Goal: Task Accomplishment & Management: Complete application form

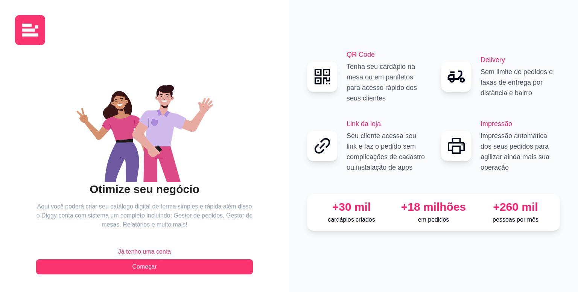
drag, startPoint x: 171, startPoint y: 266, endPoint x: 325, endPoint y: 228, distance: 157.6
click at [325, 228] on div "Otimize seu negócio Aqui você poderá criar seu catálogo digital de forma simple…" at bounding box center [289, 146] width 578 height 292
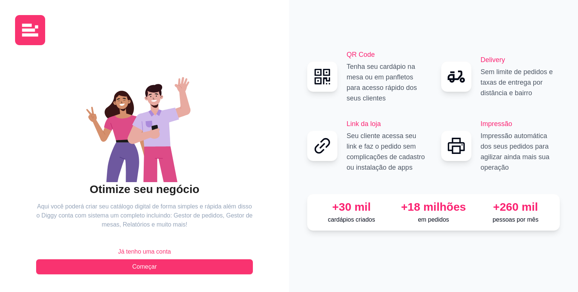
click at [133, 255] on span "Já tenho uma conta" at bounding box center [144, 251] width 53 height 9
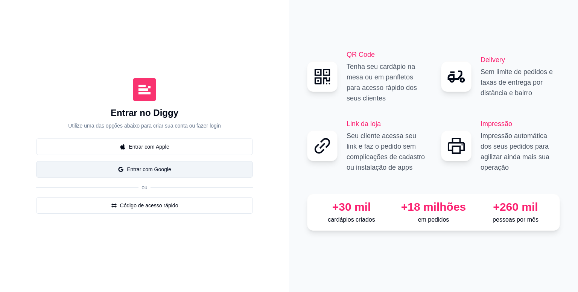
click at [143, 171] on button "Entrar com Google" at bounding box center [144, 169] width 217 height 17
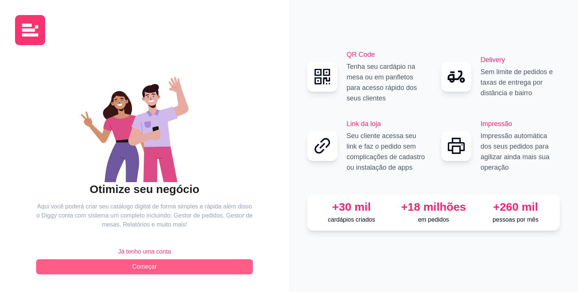
click at [170, 264] on button "Começar" at bounding box center [144, 266] width 217 height 15
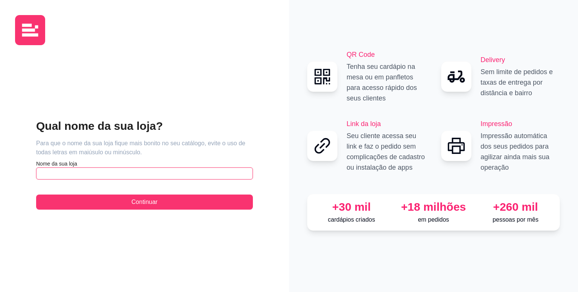
click at [90, 171] on input "text" at bounding box center [144, 173] width 217 height 12
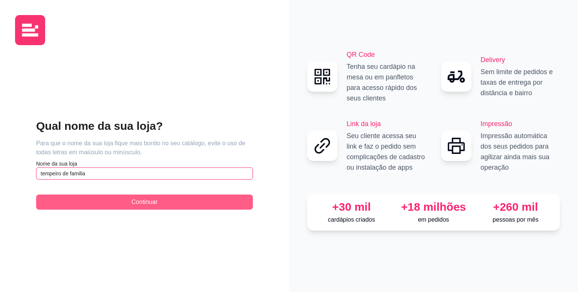
type input "tempeiro de familia"
click at [154, 197] on button "Continuar" at bounding box center [144, 201] width 217 height 15
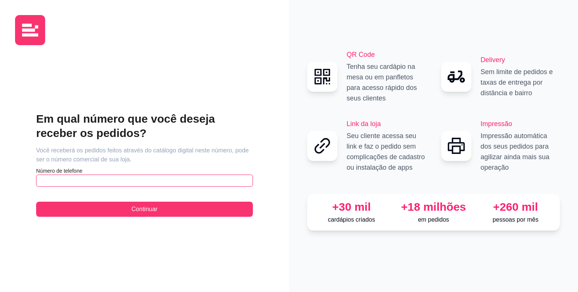
click at [179, 182] on input "text" at bounding box center [144, 180] width 217 height 12
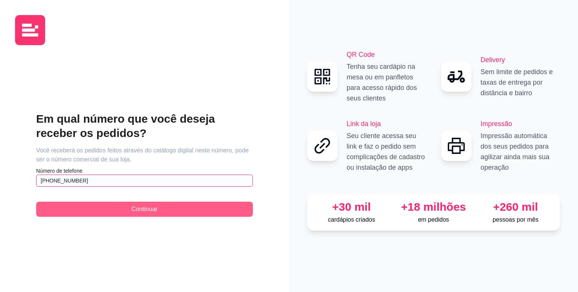
type input "[PHONE_NUMBER]"
click at [179, 212] on button "Continuar" at bounding box center [144, 209] width 217 height 15
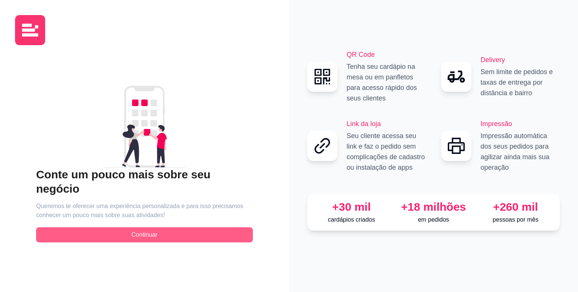
click at [205, 227] on button "Continuar" at bounding box center [144, 234] width 217 height 15
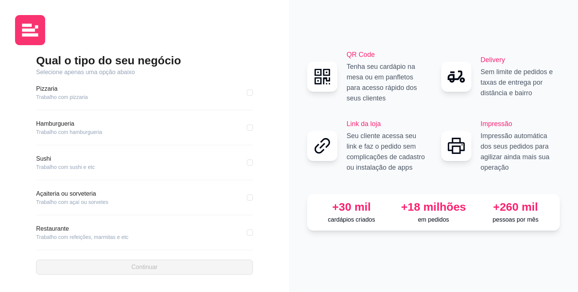
scroll to position [111, 0]
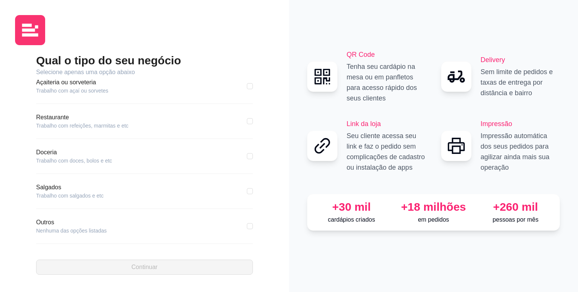
click at [51, 123] on article "Trabalho com refeições, marmitas e etc" at bounding box center [82, 126] width 92 height 8
click at [52, 118] on article "Restaurante" at bounding box center [82, 117] width 92 height 9
click at [56, 125] on article "Trabalho com refeições, marmitas e etc" at bounding box center [82, 126] width 92 height 8
click at [57, 121] on article "Restaurante" at bounding box center [82, 117] width 92 height 9
click at [247, 86] on input "checkbox" at bounding box center [250, 86] width 6 height 6
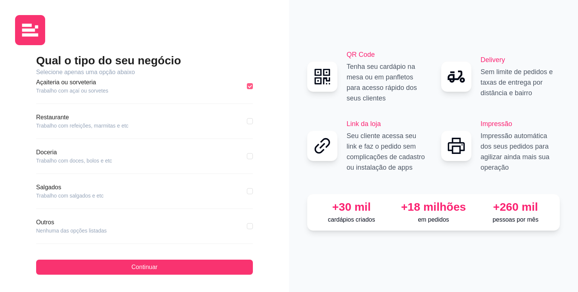
click at [247, 89] on label at bounding box center [250, 86] width 6 height 8
click at [247, 89] on input "checkbox" at bounding box center [250, 86] width 6 height 6
checkbox input "false"
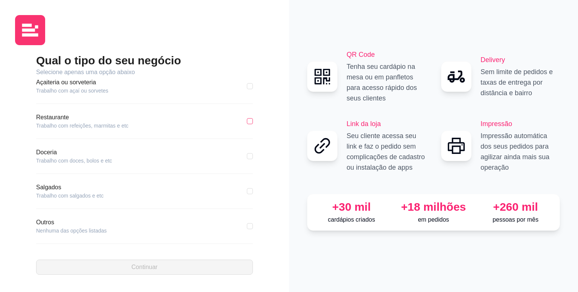
click at [247, 122] on input "checkbox" at bounding box center [250, 121] width 6 height 6
checkbox input "true"
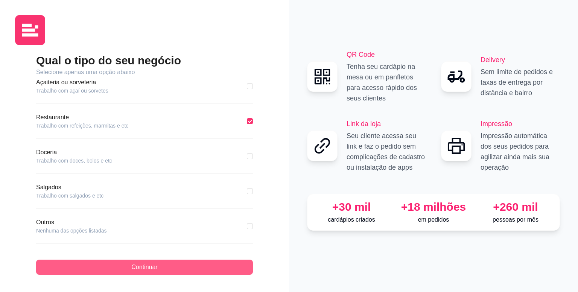
click at [199, 266] on button "Continuar" at bounding box center [144, 266] width 217 height 15
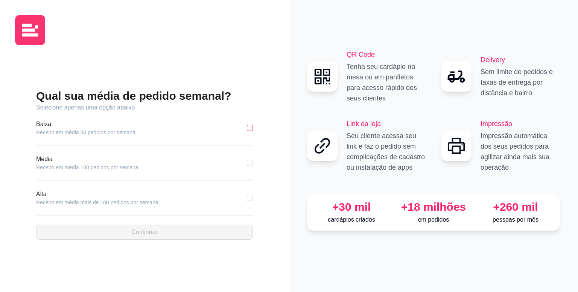
click at [250, 127] on input "checkbox" at bounding box center [250, 128] width 6 height 6
checkbox input "true"
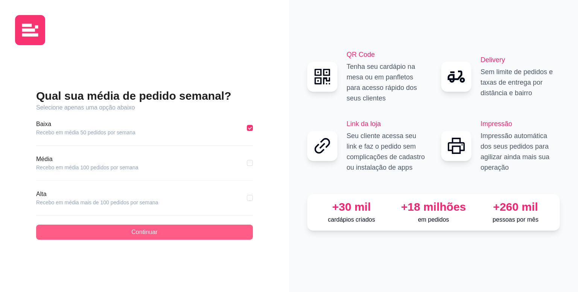
click at [222, 232] on button "Continuar" at bounding box center [144, 232] width 217 height 15
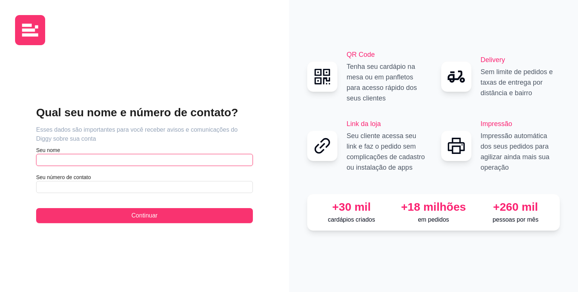
click at [56, 162] on input "text" at bounding box center [144, 160] width 217 height 12
type input "emilym"
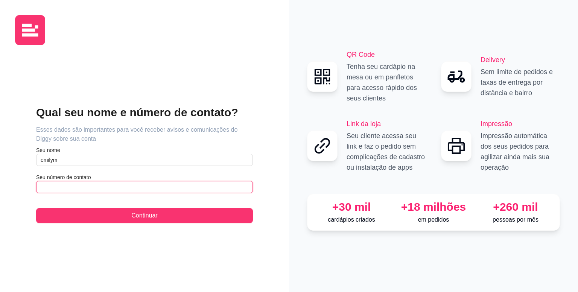
click at [56, 183] on input "text" at bounding box center [144, 187] width 217 height 12
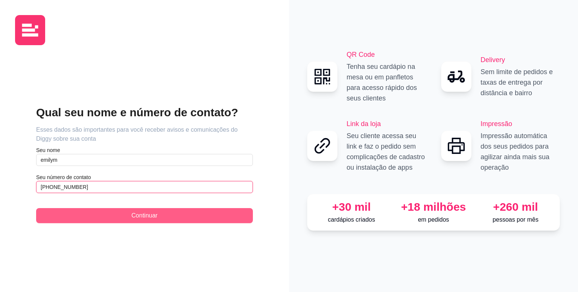
type input "[PHONE_NUMBER]"
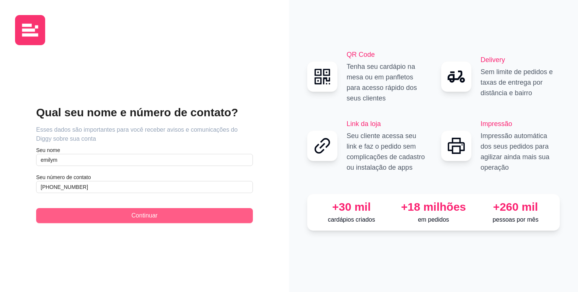
click at [121, 217] on button "Continuar" at bounding box center [144, 215] width 217 height 15
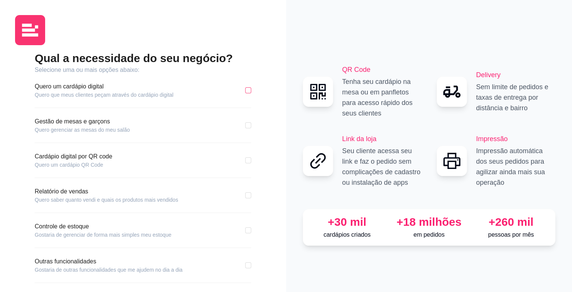
click at [249, 92] on input "checkbox" at bounding box center [248, 90] width 6 height 6
checkbox input "true"
click at [250, 126] on input "checkbox" at bounding box center [248, 125] width 6 height 6
checkbox input "true"
click at [246, 161] on input "checkbox" at bounding box center [248, 160] width 6 height 6
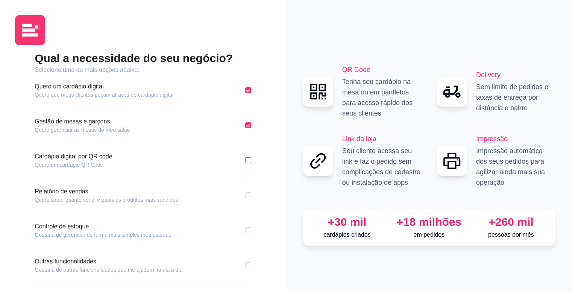
checkbox input "true"
click at [248, 196] on input "checkbox" at bounding box center [248, 195] width 6 height 6
checkbox input "true"
click at [247, 229] on input "checkbox" at bounding box center [248, 230] width 6 height 6
checkbox input "true"
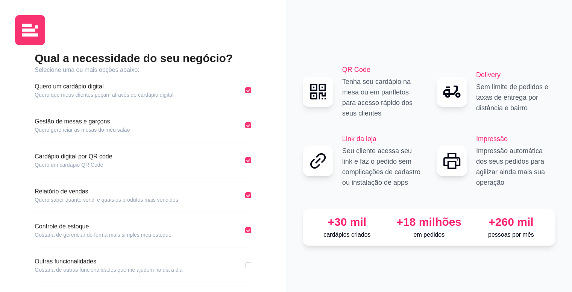
scroll to position [30, 0]
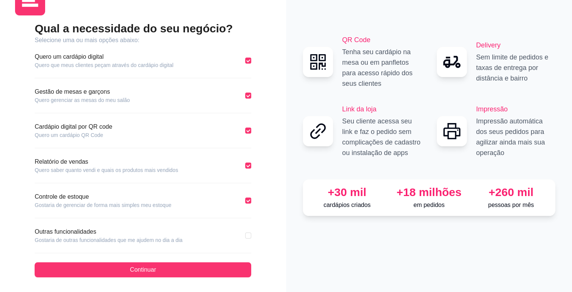
drag, startPoint x: 250, startPoint y: 235, endPoint x: 221, endPoint y: 257, distance: 36.4
click at [249, 235] on input "checkbox" at bounding box center [248, 235] width 6 height 6
checkbox input "true"
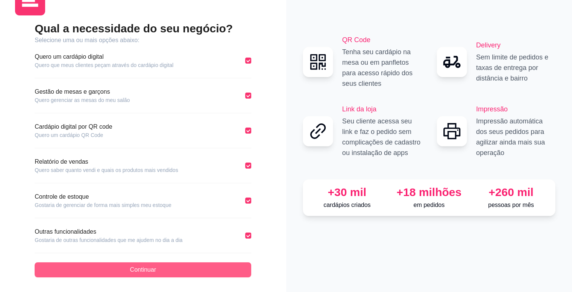
click at [197, 270] on button "Continuar" at bounding box center [143, 269] width 217 height 15
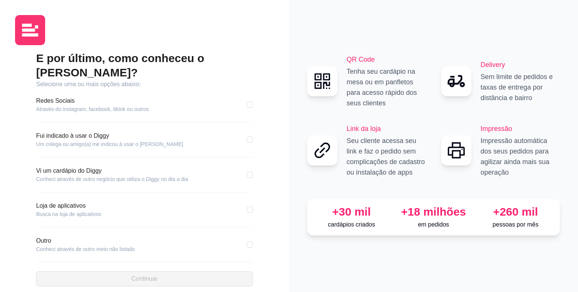
drag, startPoint x: 248, startPoint y: 235, endPoint x: 203, endPoint y: 274, distance: 59.7
click at [247, 240] on label at bounding box center [250, 244] width 6 height 8
click at [247, 241] on input "checkbox" at bounding box center [250, 244] width 6 height 6
checkbox input "true"
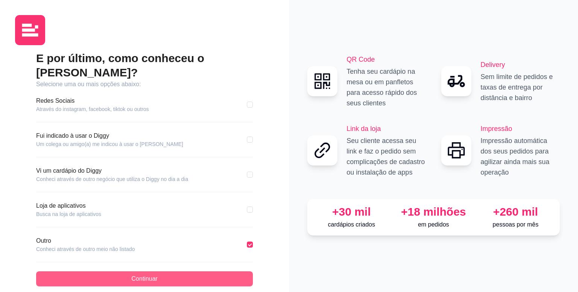
click at [202, 272] on button "Continuar" at bounding box center [144, 278] width 217 height 15
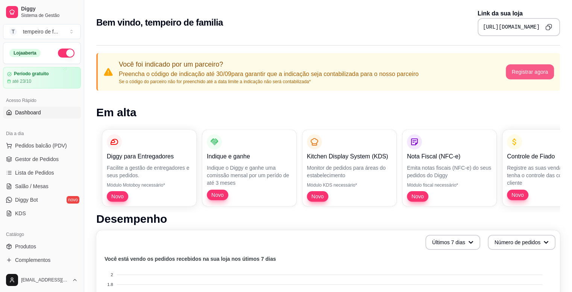
click at [528, 74] on button "Registrar agora" at bounding box center [530, 71] width 49 height 15
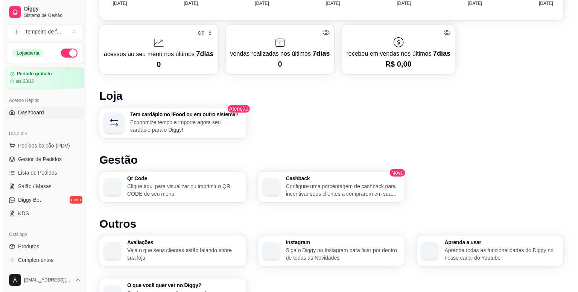
scroll to position [414, 0]
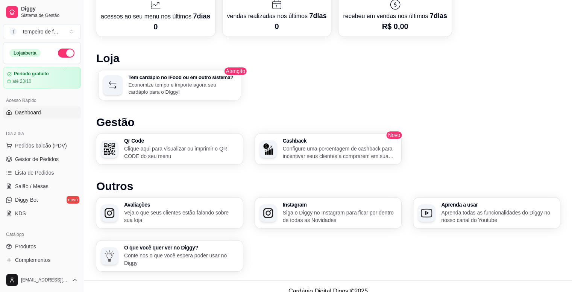
click at [181, 83] on p "Economize tempo e importe agora seu cardápio para o Diggy!" at bounding box center [182, 88] width 108 height 15
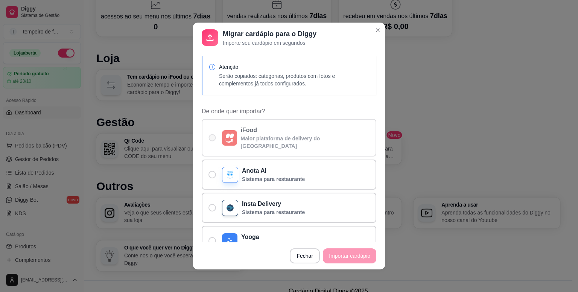
click at [211, 137] on label "iFood Maior plataforma de delivery do [GEOGRAPHIC_DATA]" at bounding box center [289, 138] width 174 height 38
click at [211, 139] on input "iFood Maior plataforma de delivery do [GEOGRAPHIC_DATA]" at bounding box center [210, 141] width 5 height 5
radio input "true"
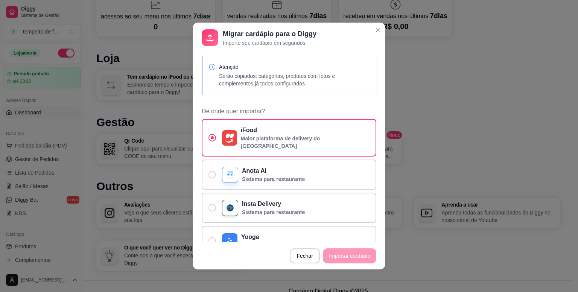
drag, startPoint x: 344, startPoint y: 256, endPoint x: 319, endPoint y: 253, distance: 25.8
click at [344, 256] on footer "Fechar Importar cardápio" at bounding box center [289, 255] width 193 height 27
click at [209, 204] on span "De onde quer importar?" at bounding box center [212, 207] width 7 height 7
click at [209, 209] on input "Insta Delivery Sistema para restaurante" at bounding box center [210, 211] width 5 height 5
radio input "true"
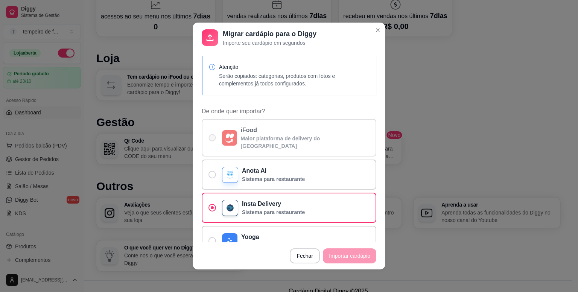
click at [209, 138] on label "iFood Maior plataforma de delivery do [GEOGRAPHIC_DATA]" at bounding box center [289, 138] width 174 height 38
click at [209, 139] on input "iFood Maior plataforma de delivery do [GEOGRAPHIC_DATA]" at bounding box center [210, 141] width 5 height 5
radio input "true"
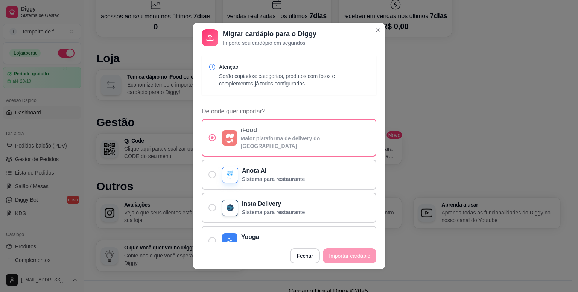
click at [281, 140] on p "Maior plataforma de delivery do [GEOGRAPHIC_DATA]" at bounding box center [305, 142] width 129 height 15
click at [213, 140] on input "iFood Maior plataforma de delivery do [GEOGRAPHIC_DATA]" at bounding box center [210, 141] width 5 height 5
click at [337, 257] on footer "Fechar Importar cardápio" at bounding box center [289, 255] width 193 height 27
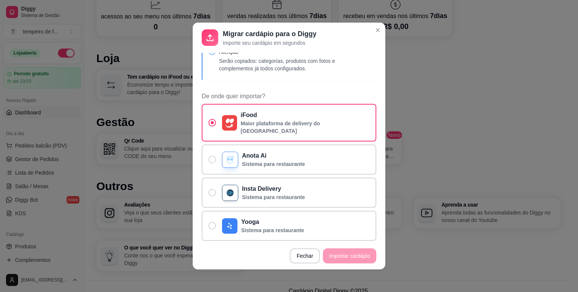
click at [375, 242] on section "Migrar cardápio para o Diggy Importe seu cardápio em segundos Atenção Serão cop…" at bounding box center [289, 146] width 193 height 247
click at [375, 242] on footer "Fechar Importar cardápio" at bounding box center [289, 255] width 193 height 27
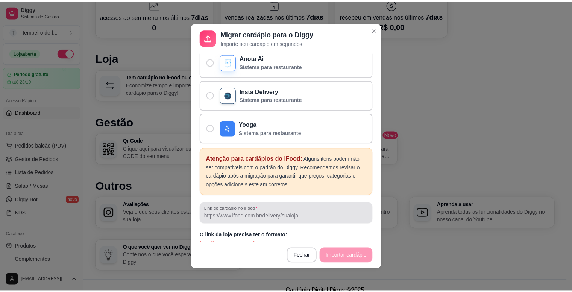
scroll to position [2, 0]
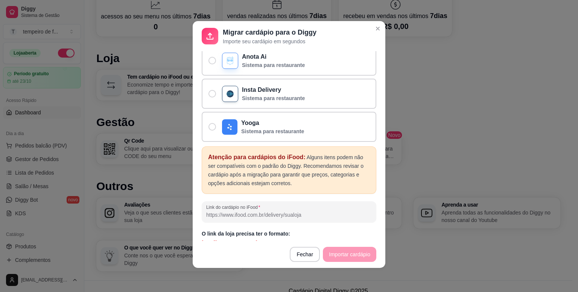
drag, startPoint x: 366, startPoint y: 249, endPoint x: 266, endPoint y: 258, distance: 100.8
click at [365, 249] on footer "Fechar Importar cardápio" at bounding box center [289, 254] width 193 height 27
click at [270, 239] on p "[URL][DOMAIN_NAME]" at bounding box center [289, 243] width 174 height 8
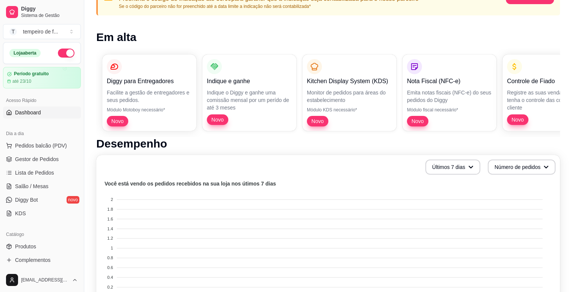
scroll to position [0, 0]
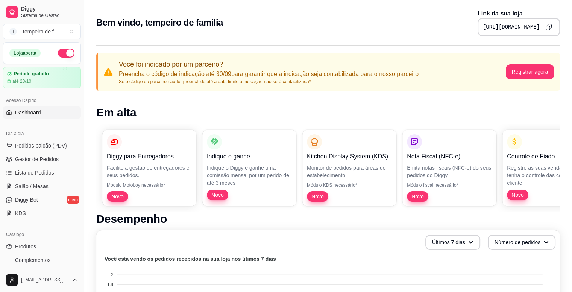
click at [27, 116] on link "Dashboard" at bounding box center [42, 112] width 78 height 12
click at [38, 109] on span "Dashboard" at bounding box center [28, 113] width 26 height 8
click at [36, 110] on span "Dashboard" at bounding box center [28, 113] width 26 height 8
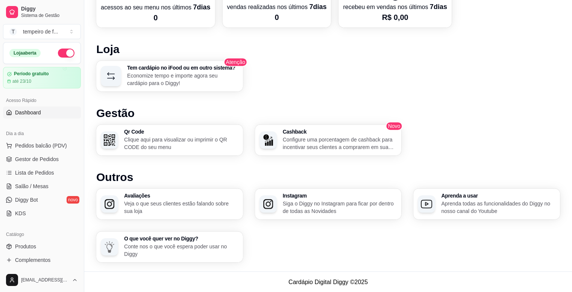
scroll to position [113, 0]
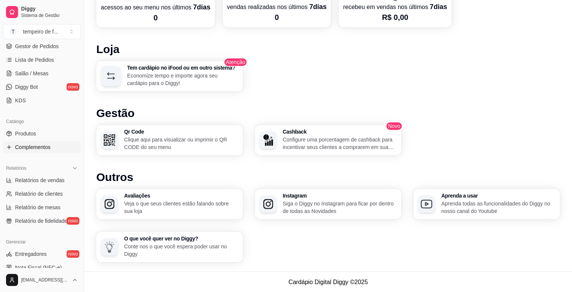
click at [37, 144] on span "Complementos" at bounding box center [32, 147] width 35 height 8
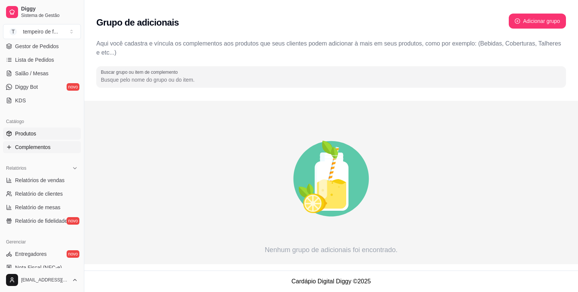
click at [32, 132] on span "Produtos" at bounding box center [25, 134] width 21 height 8
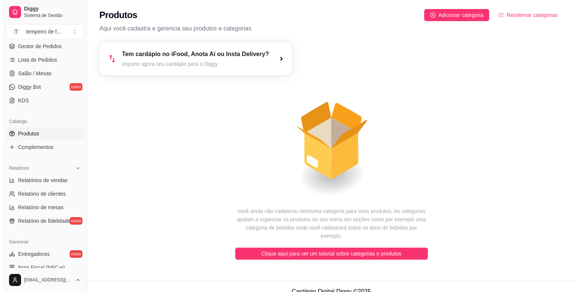
scroll to position [38, 0]
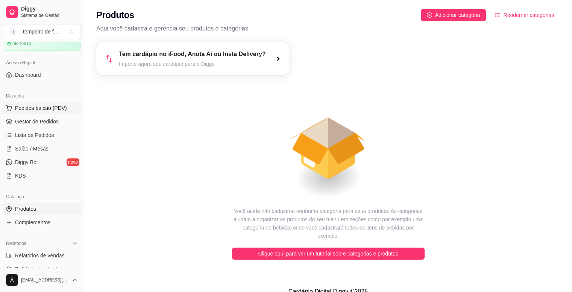
click at [42, 111] on span "Pedidos balcão (PDV)" at bounding box center [41, 108] width 52 height 8
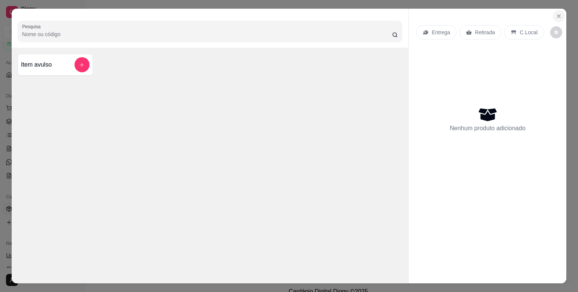
click at [555, 13] on icon "Close" at bounding box center [558, 16] width 6 height 6
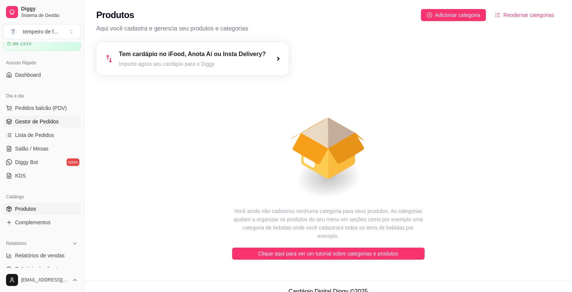
click at [34, 122] on span "Gestor de Pedidos" at bounding box center [37, 122] width 44 height 8
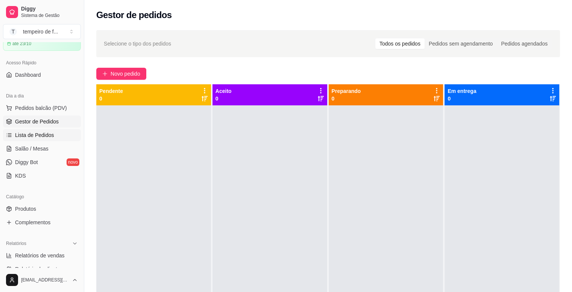
click at [36, 139] on link "Lista de Pedidos" at bounding box center [42, 135] width 78 height 12
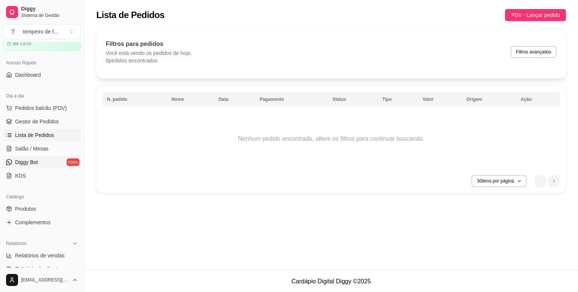
click at [34, 158] on span "Diggy Bot" at bounding box center [26, 162] width 23 height 8
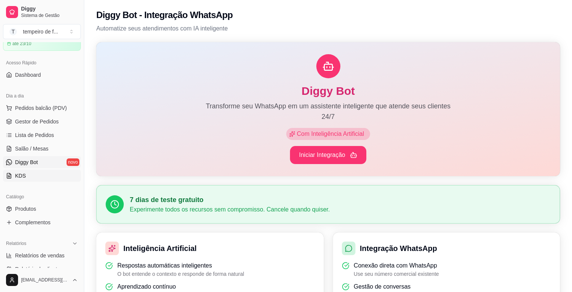
click at [24, 172] on span "KDS" at bounding box center [20, 176] width 11 height 8
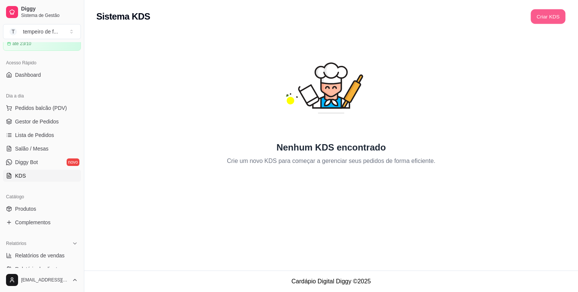
click at [558, 19] on button "Criar KDS" at bounding box center [547, 16] width 35 height 15
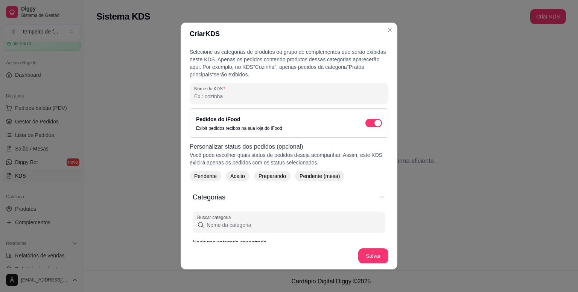
scroll to position [75, 0]
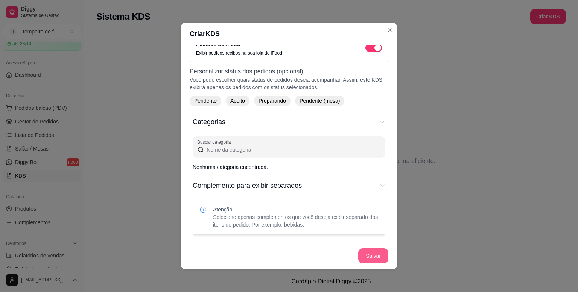
click at [377, 255] on button "Salvar" at bounding box center [373, 255] width 30 height 15
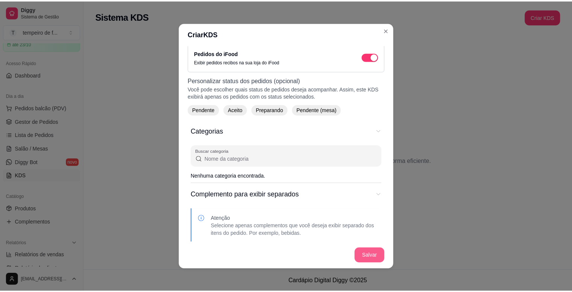
scroll to position [84, 0]
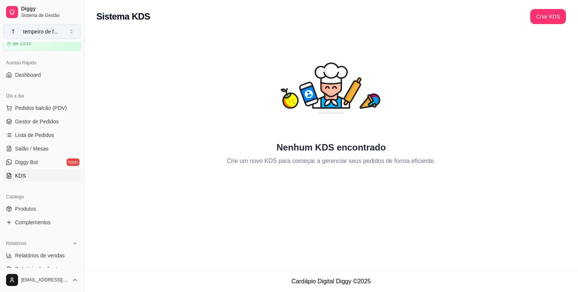
click at [60, 31] on button "T tempeiro de f ..." at bounding box center [42, 31] width 78 height 15
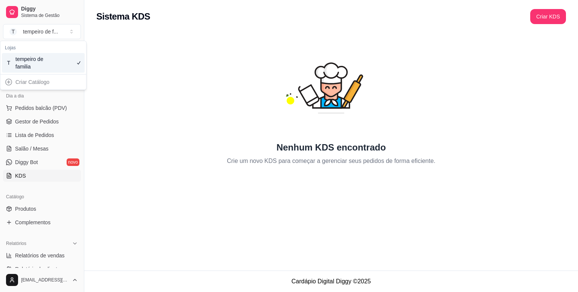
click at [23, 80] on div "Criar Catálogo" at bounding box center [43, 82] width 83 height 12
click at [9, 80] on div "Criar Catálogo" at bounding box center [43, 82] width 83 height 12
drag, startPoint x: 33, startPoint y: 66, endPoint x: 147, endPoint y: 30, distance: 118.9
click at [33, 66] on div "tempeiro de familia" at bounding box center [32, 62] width 34 height 15
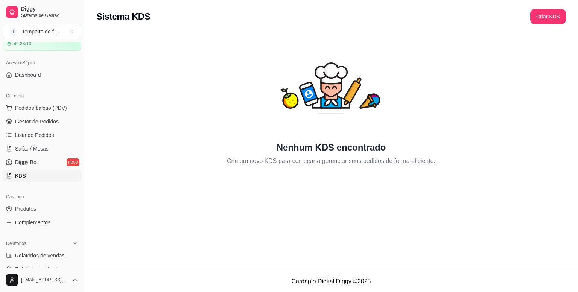
click at [153, 29] on div "Nenhum KDS encontrado Crie um novo KDS para começar a gerenciar seus pedidos de…" at bounding box center [330, 102] width 493 height 146
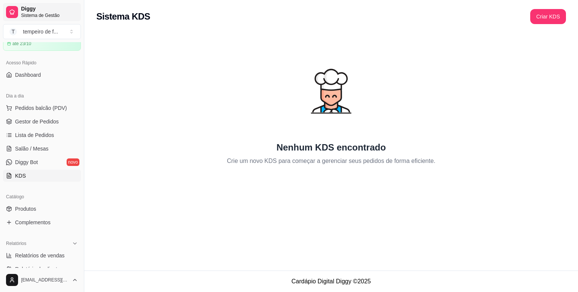
drag, startPoint x: 47, startPoint y: 24, endPoint x: 47, endPoint y: 20, distance: 4.9
click at [47, 24] on button "T tempeiro de f ..." at bounding box center [42, 31] width 78 height 15
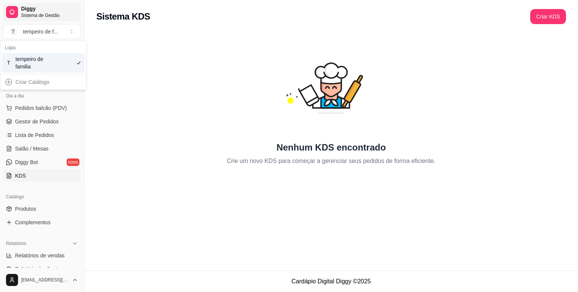
click at [50, 13] on span "Sistema de Gestão" at bounding box center [49, 15] width 57 height 6
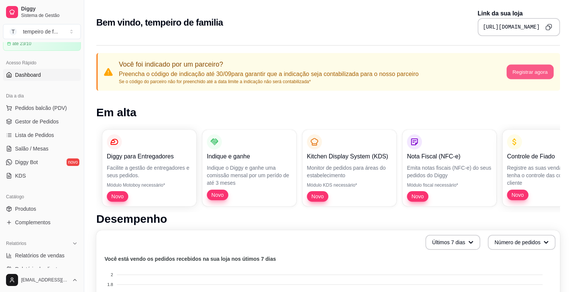
click at [534, 73] on button "Registrar agora" at bounding box center [529, 72] width 47 height 15
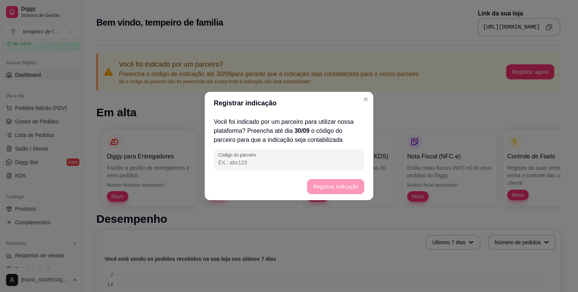
drag, startPoint x: 323, startPoint y: 183, endPoint x: 312, endPoint y: 155, distance: 29.7
click at [323, 182] on footer "Registrar indicação" at bounding box center [289, 186] width 168 height 27
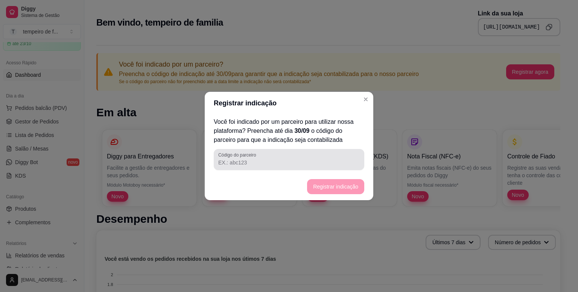
click at [291, 149] on div "Código do parceiro" at bounding box center [289, 159] width 150 height 21
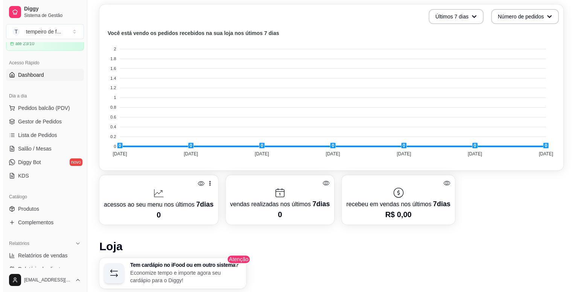
scroll to position [423, 0]
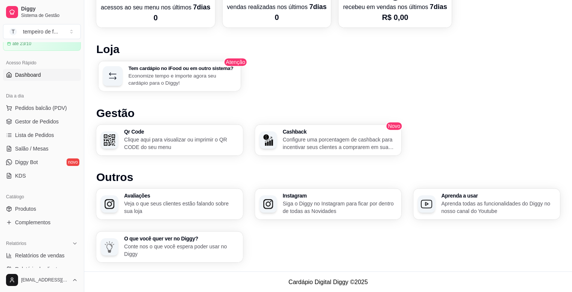
click at [178, 72] on p "Economize tempo e importe agora seu cardápio para o Diggy!" at bounding box center [182, 79] width 108 height 15
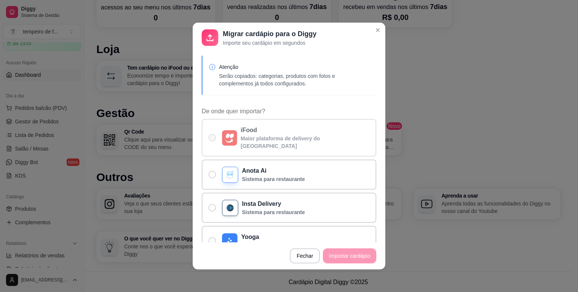
click at [211, 134] on span "De onde quer importar?" at bounding box center [212, 138] width 8 height 8
click at [211, 139] on input "iFood Maior plataforma de delivery do [GEOGRAPHIC_DATA]" at bounding box center [210, 141] width 5 height 5
radio input "true"
click at [293, 131] on p "iFood" at bounding box center [305, 130] width 129 height 9
click at [213, 139] on input "iFood Maior plataforma de delivery do [GEOGRAPHIC_DATA]" at bounding box center [210, 141] width 5 height 5
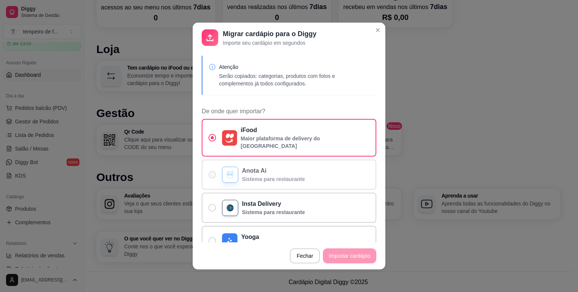
click at [243, 166] on p "Anota Ai" at bounding box center [273, 170] width 63 height 9
click at [213, 176] on input "Anota Ai Sistema para restaurante" at bounding box center [210, 178] width 5 height 5
radio input "true"
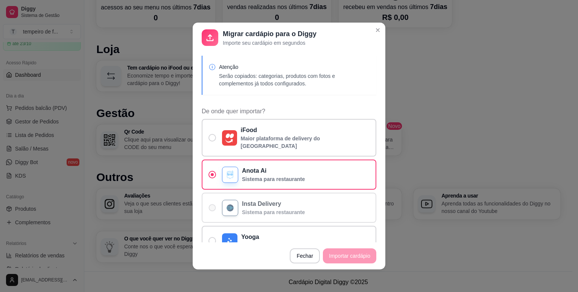
click at [229, 204] on div "De onde quer importar?" at bounding box center [230, 208] width 16 height 16
click at [213, 209] on input "Insta Delivery Sistema para restaurante" at bounding box center [210, 211] width 5 height 5
radio input "true"
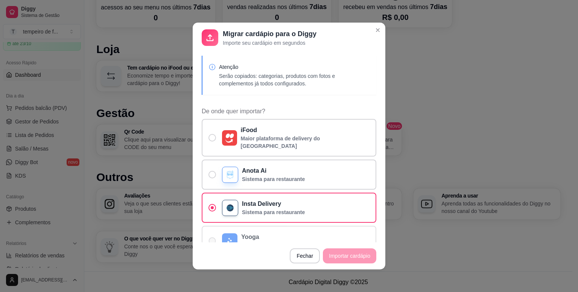
click at [233, 233] on div "De onde quer importar?" at bounding box center [229, 240] width 15 height 15
click at [213, 242] on input "Yooga Sistema para restaurante" at bounding box center [210, 244] width 5 height 5
radio input "true"
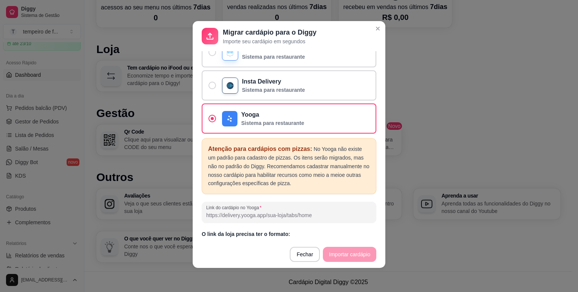
scroll to position [0, 0]
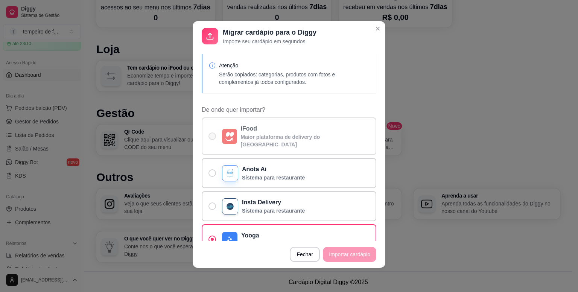
click at [247, 124] on p "iFood" at bounding box center [305, 128] width 129 height 9
click at [213, 138] on input "iFood Maior plataforma de delivery do [GEOGRAPHIC_DATA]" at bounding box center [210, 140] width 5 height 5
radio input "true"
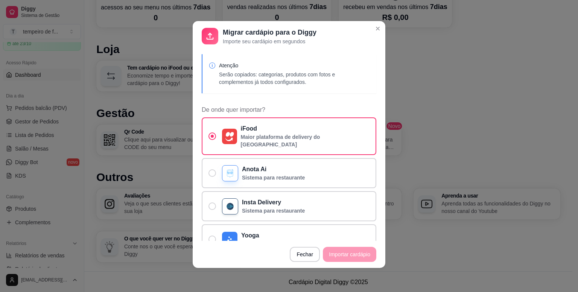
click at [251, 106] on span "De onde quer importar?" at bounding box center [289, 109] width 174 height 9
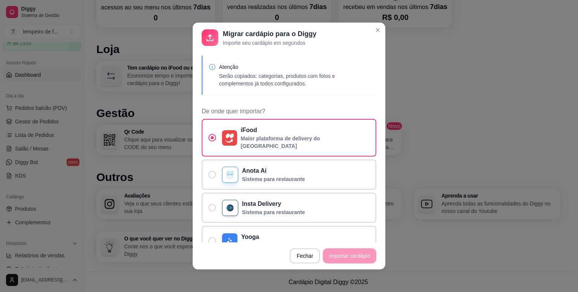
click at [255, 79] on p "Serão copiados: categorias, produtos com fotos e complementos já todos configur…" at bounding box center [294, 79] width 151 height 15
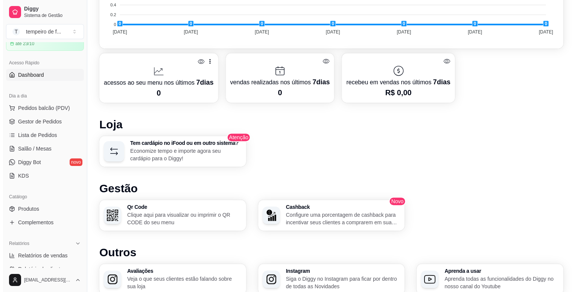
scroll to position [272, 0]
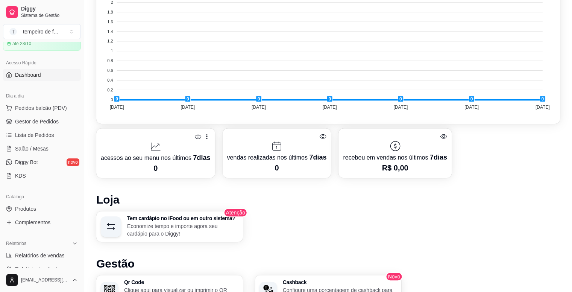
click at [202, 223] on p "Economize tempo e importe agora seu cardápio para o Diggy!" at bounding box center [182, 229] width 111 height 15
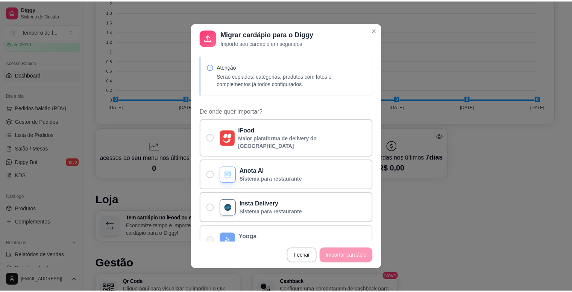
scroll to position [8, 0]
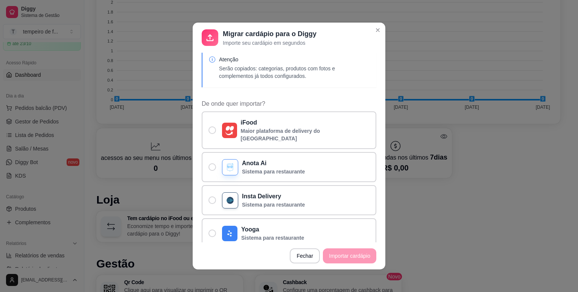
click at [212, 42] on icon at bounding box center [210, 37] width 11 height 11
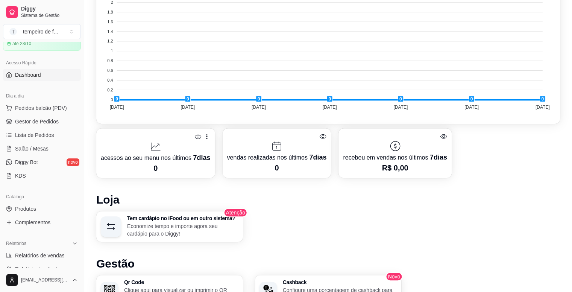
scroll to position [423, 0]
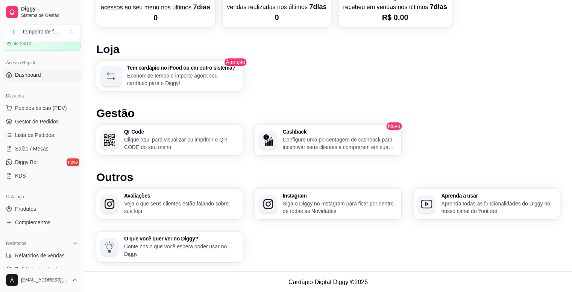
click at [316, 146] on p "Configure uma porcentagem de cashback para incentivar seus clientes a comprarem…" at bounding box center [340, 143] width 114 height 15
click at [176, 141] on p "Clique aqui para visualizar ou imprimir o QR CODE do seu menu" at bounding box center [181, 143] width 111 height 15
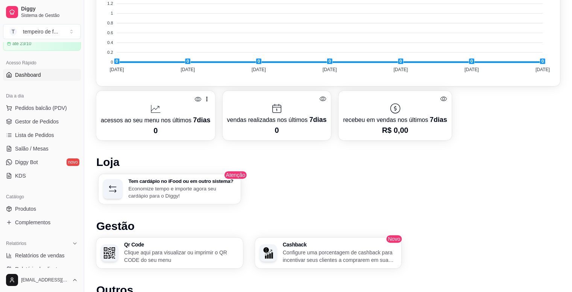
click at [177, 188] on p "Economize tempo e importe agora seu cardápio para o Diggy!" at bounding box center [182, 192] width 108 height 15
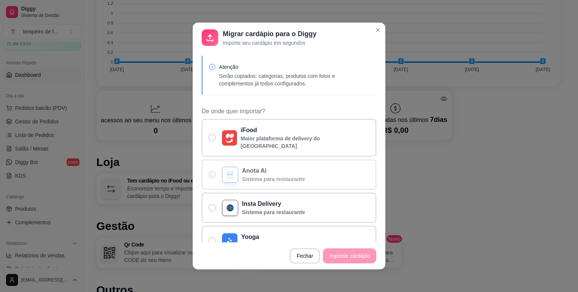
click at [209, 171] on span "De onde quer importar?" at bounding box center [212, 175] width 8 height 8
click at [209, 176] on input "Anota Ai Sistema para restaurante" at bounding box center [210, 178] width 5 height 5
radio input "true"
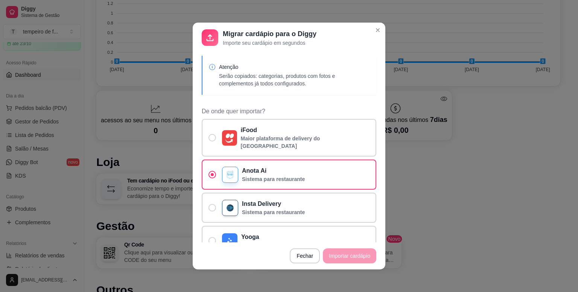
click at [344, 253] on footer "Fechar Importar cardápio" at bounding box center [289, 255] width 193 height 27
drag, startPoint x: 339, startPoint y: 257, endPoint x: 253, endPoint y: 222, distance: 93.1
click at [332, 254] on footer "Fechar Importar cardápio" at bounding box center [289, 255] width 193 height 27
click at [205, 196] on label "Insta Delivery Sistema para restaurante" at bounding box center [289, 208] width 174 height 30
click at [208, 209] on input "Insta Delivery Sistema para restaurante" at bounding box center [210, 211] width 5 height 5
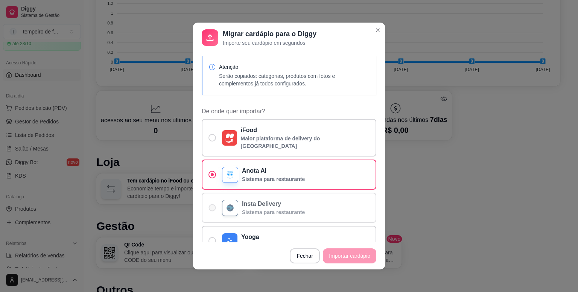
radio input "true"
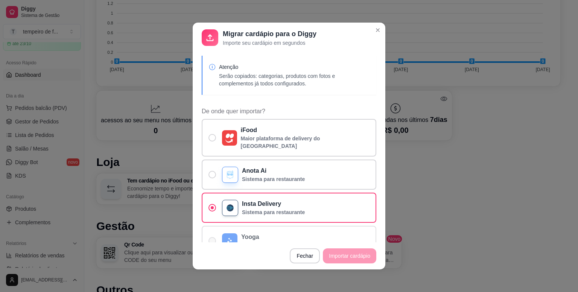
click at [208, 237] on span "De onde quer importar?" at bounding box center [212, 241] width 8 height 8
click at [208, 242] on input "Yooga Sistema para restaurante" at bounding box center [210, 244] width 5 height 5
radio input "true"
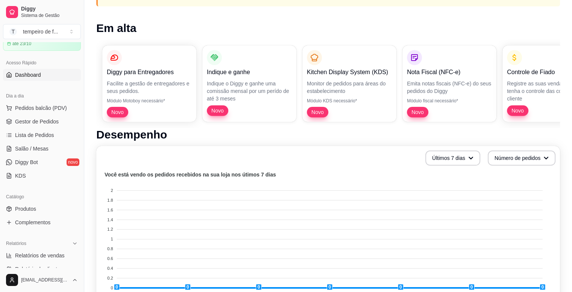
scroll to position [47, 0]
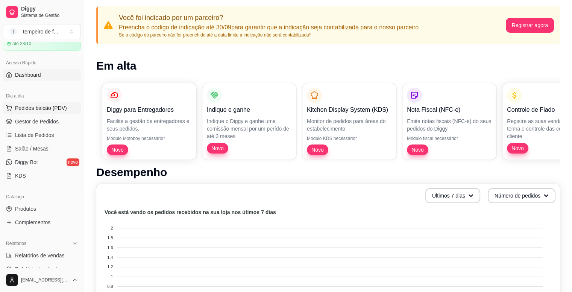
click at [44, 104] on span "Pedidos balcão (PDV)" at bounding box center [41, 108] width 52 height 8
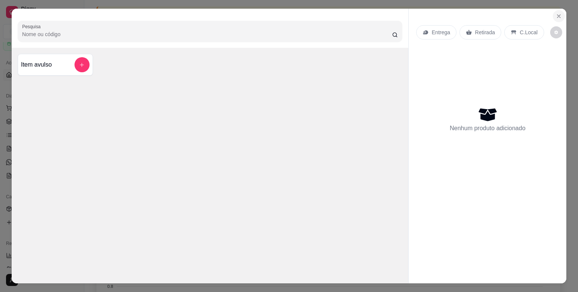
click at [555, 13] on icon "Close" at bounding box center [558, 16] width 6 height 6
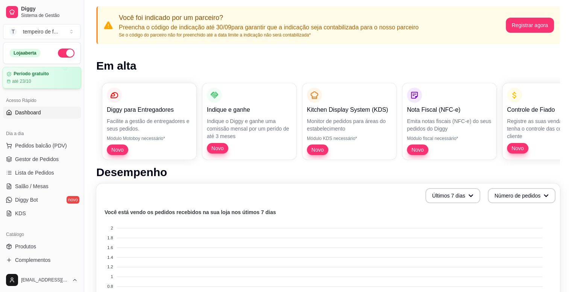
click at [48, 79] on div "até 23/10" at bounding box center [42, 81] width 70 height 6
